Goal: Information Seeking & Learning: Learn about a topic

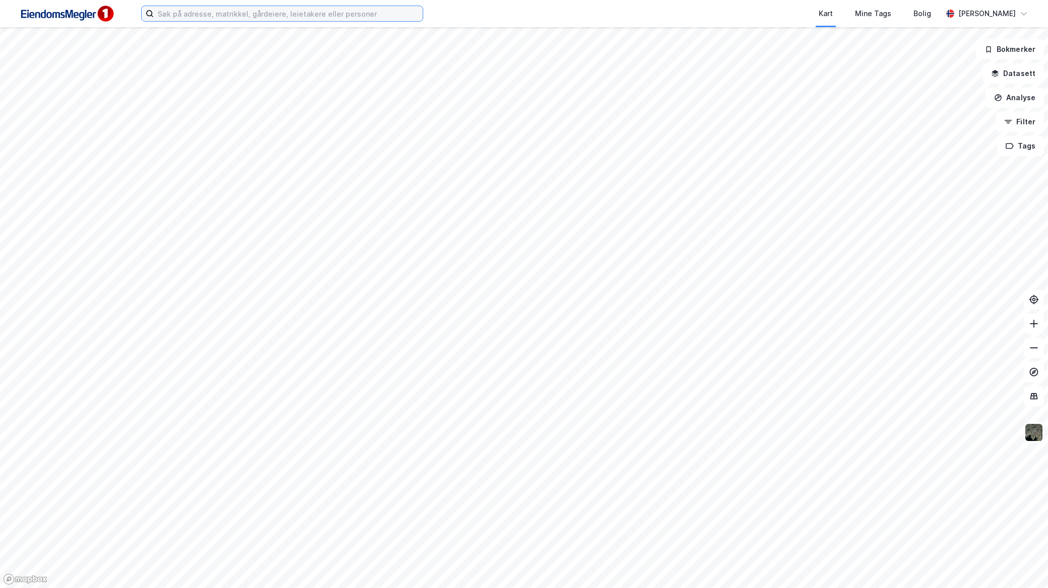
click at [231, 19] on input at bounding box center [288, 13] width 269 height 15
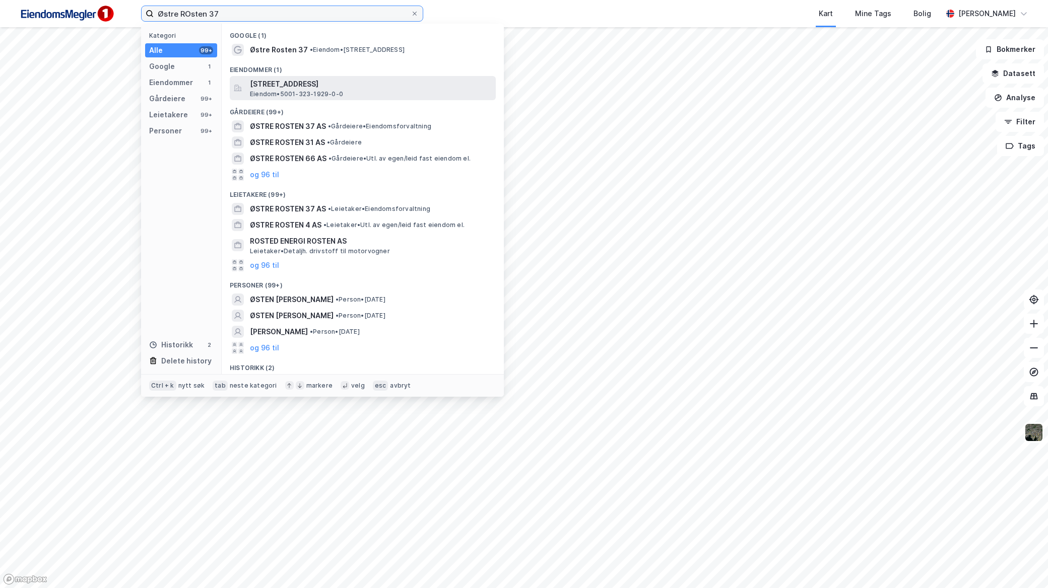
type input "Østre ROsten 37"
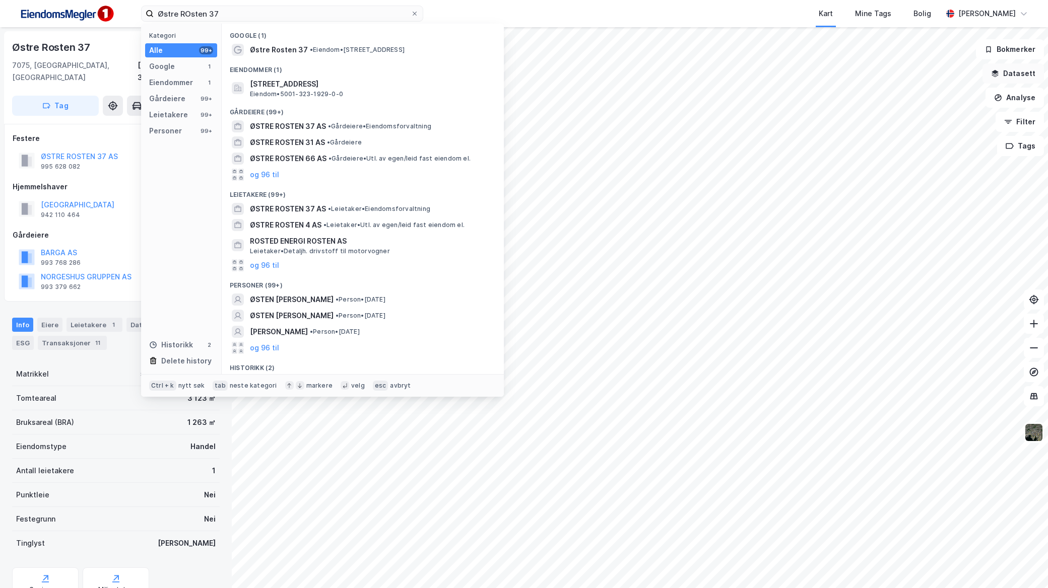
click at [1020, 66] on button "Datasett" at bounding box center [1012, 73] width 61 height 20
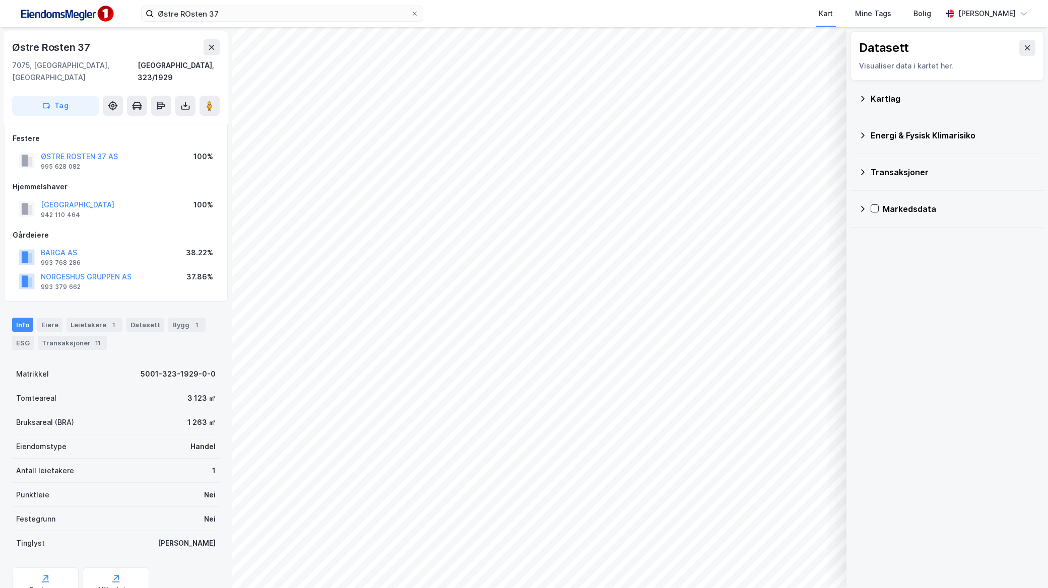
click at [881, 102] on div "Kartlag" at bounding box center [953, 99] width 165 height 12
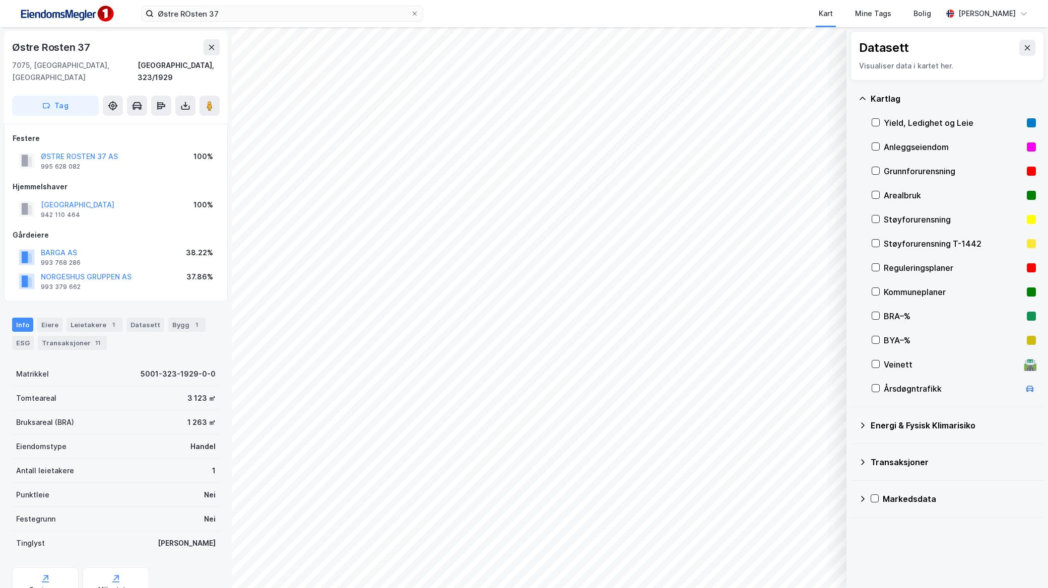
click at [881, 272] on div "Reguleringsplaner" at bounding box center [954, 268] width 164 height 24
click at [48, 574] on icon at bounding box center [45, 579] width 10 height 10
